Goal: Task Accomplishment & Management: Use online tool/utility

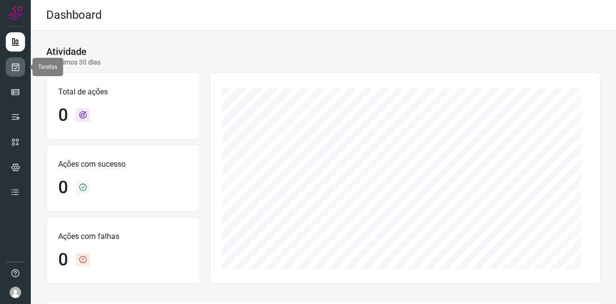
click at [13, 67] on icon at bounding box center [16, 67] width 10 height 10
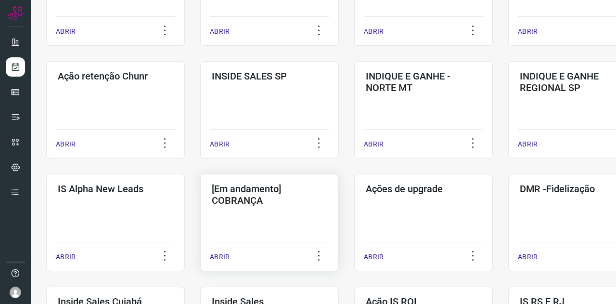
click at [354, 221] on div "[Em andamento] COBRANÇA ABRIR" at bounding box center [423, 222] width 139 height 97
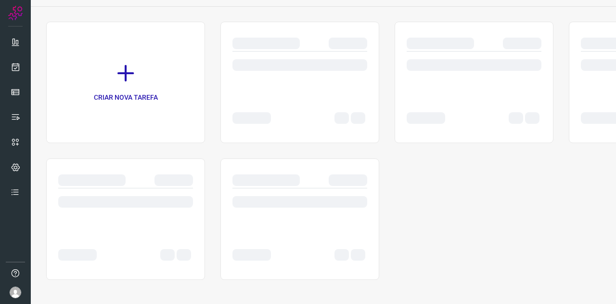
scroll to position [55, 0]
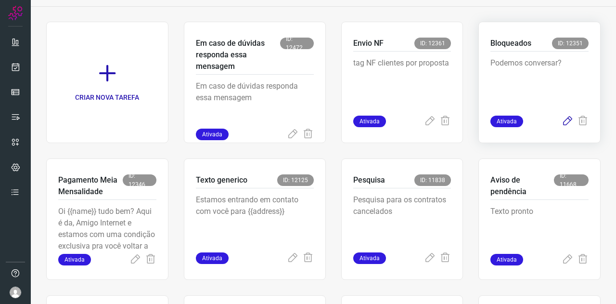
click at [562, 122] on icon at bounding box center [568, 122] width 12 height 12
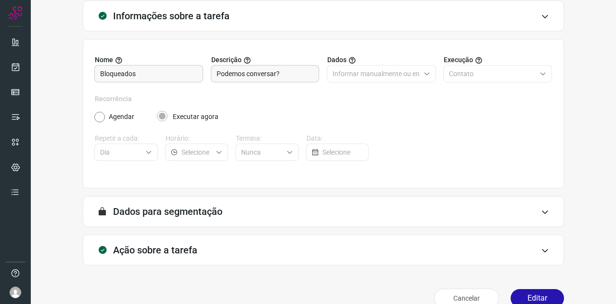
type input "Amigo 0800"
click at [157, 251] on h3 "Ação sobre a tarefa" at bounding box center [155, 250] width 84 height 12
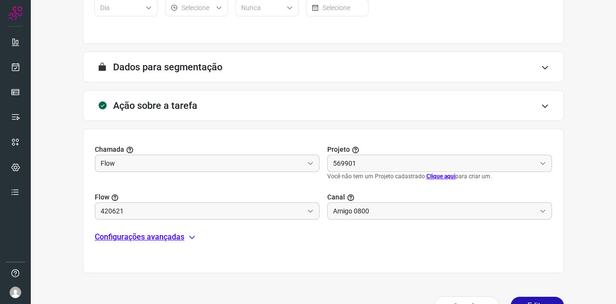
click at [129, 236] on p "Configurações avançadas" at bounding box center [140, 237] width 90 height 12
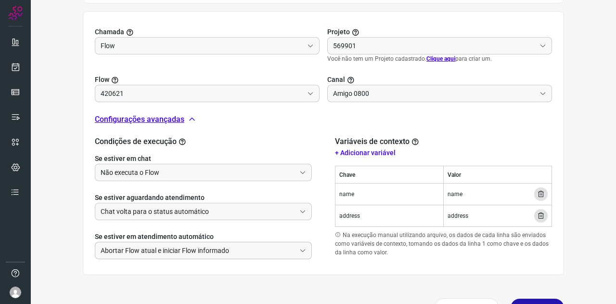
type input "Clientes Bloqueados - Texto generico"
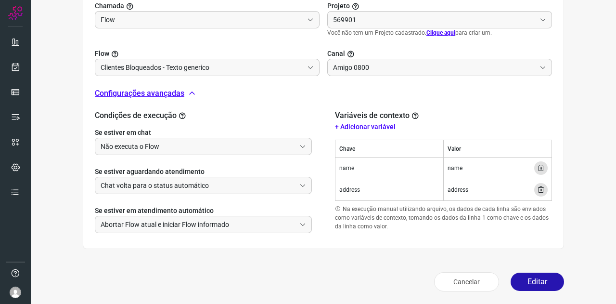
type input "Cobrança"
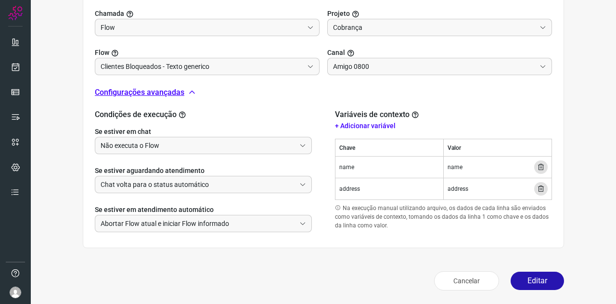
scroll to position [334, 0]
click at [517, 272] on button "Editar" at bounding box center [537, 281] width 53 height 18
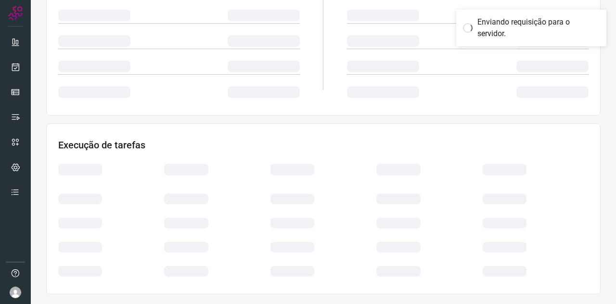
scroll to position [192, 0]
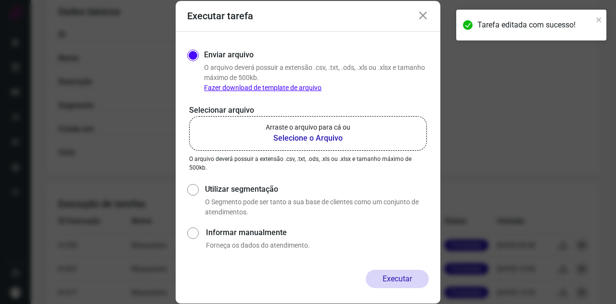
click at [303, 124] on p "Arraste o arquivo para cá ou" at bounding box center [308, 127] width 85 height 10
click at [0, 0] on input "Arraste o arquivo para cá ou Selecione o Arquivo" at bounding box center [0, 0] width 0 height 0
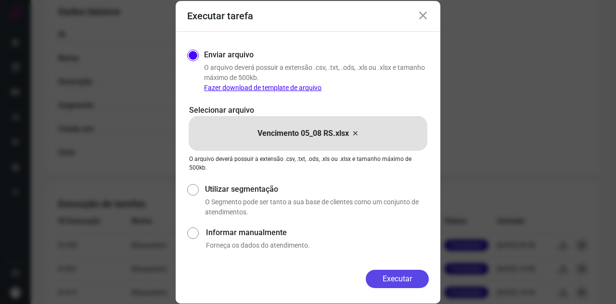
click at [414, 276] on button "Executar" at bounding box center [397, 279] width 63 height 18
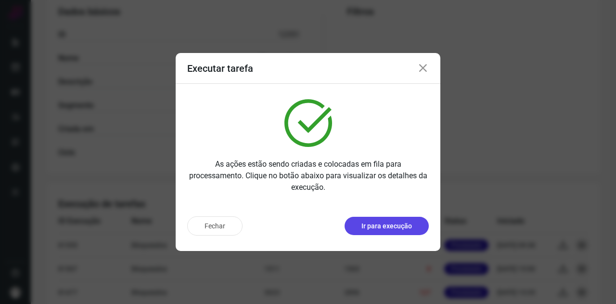
click at [361, 224] on button "Ir para execução" at bounding box center [387, 226] width 84 height 18
